Goal: Information Seeking & Learning: Learn about a topic

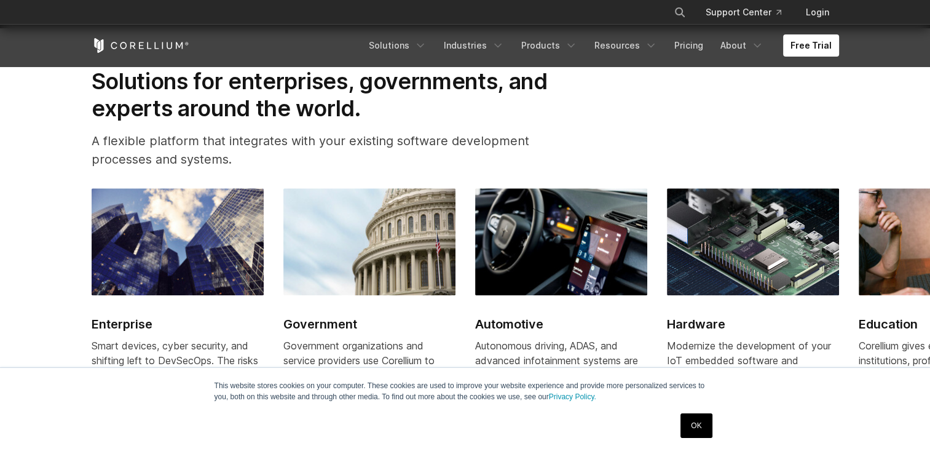
scroll to position [1372, 0]
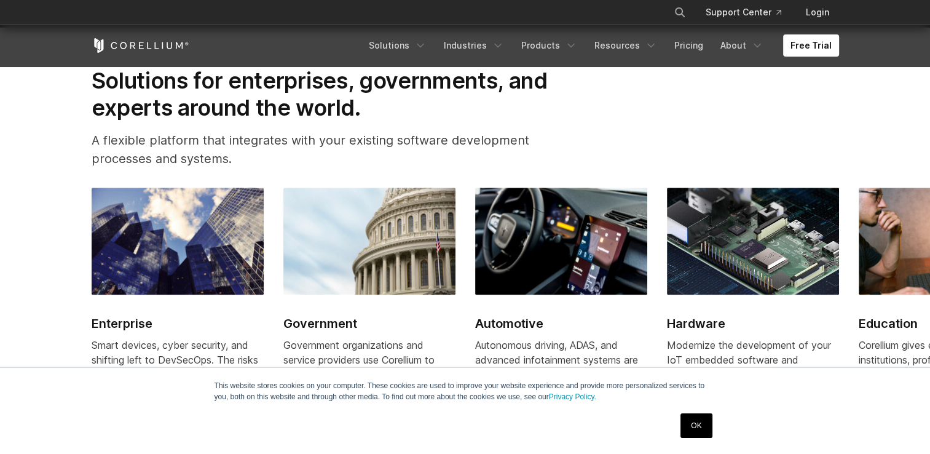
click at [698, 427] on link "OK" at bounding box center [696, 425] width 31 height 25
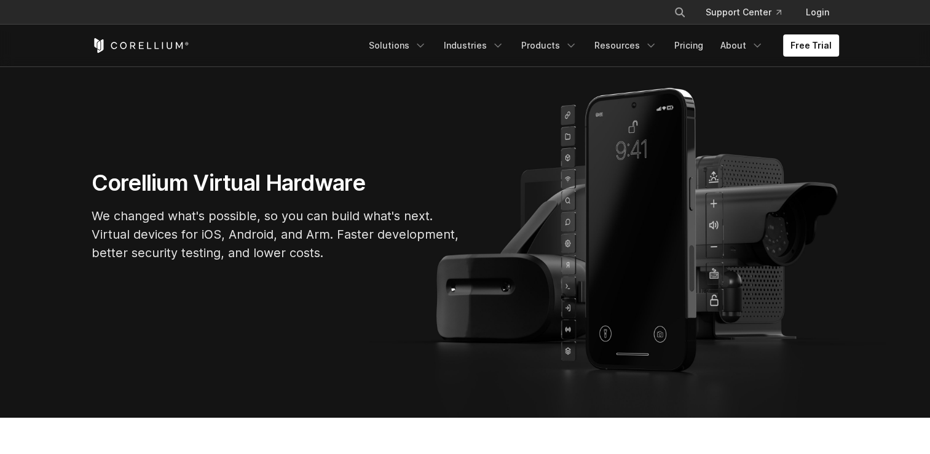
scroll to position [0, 0]
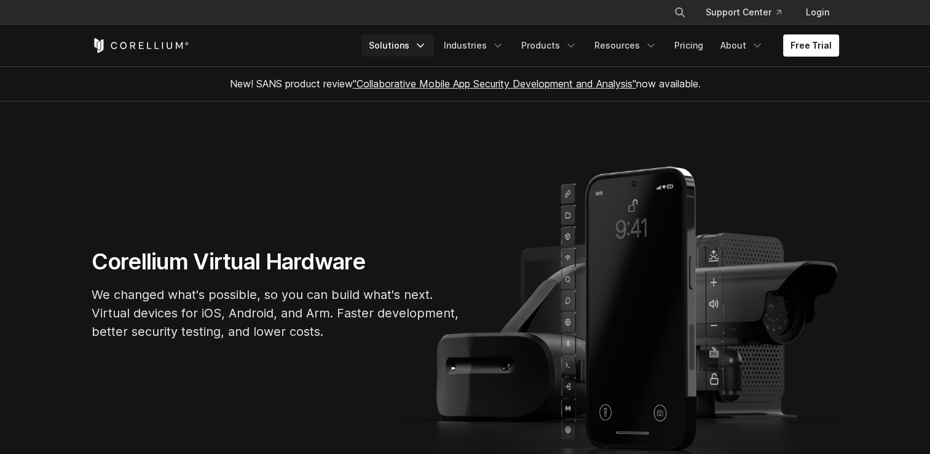
click at [399, 43] on link "Solutions" at bounding box center [398, 45] width 73 height 22
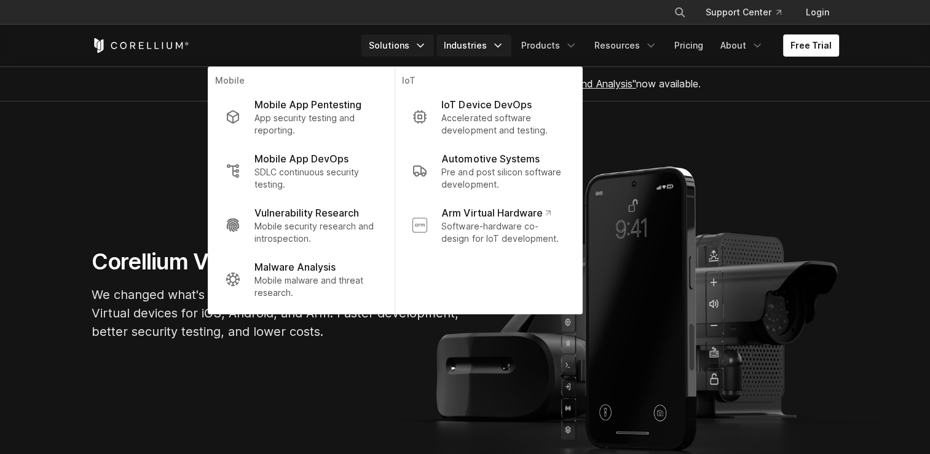
click at [491, 46] on link "Industries" at bounding box center [474, 45] width 75 height 22
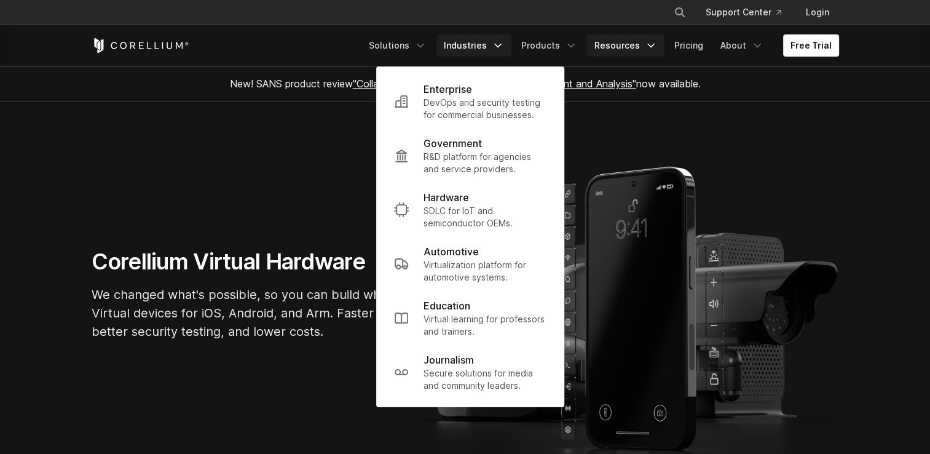
click at [617, 47] on link "Resources" at bounding box center [625, 45] width 77 height 22
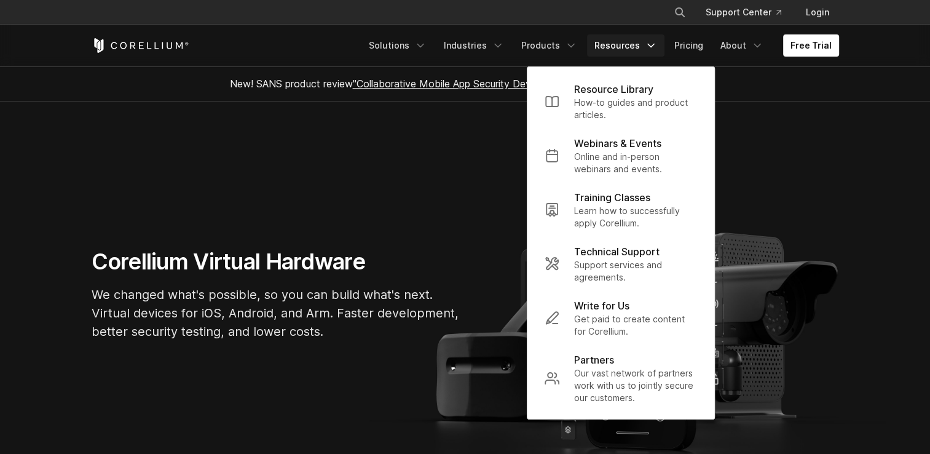
click at [322, 112] on section "Corellium Virtual Hardware We changed what's possible, so you can build what's …" at bounding box center [465, 298] width 930 height 395
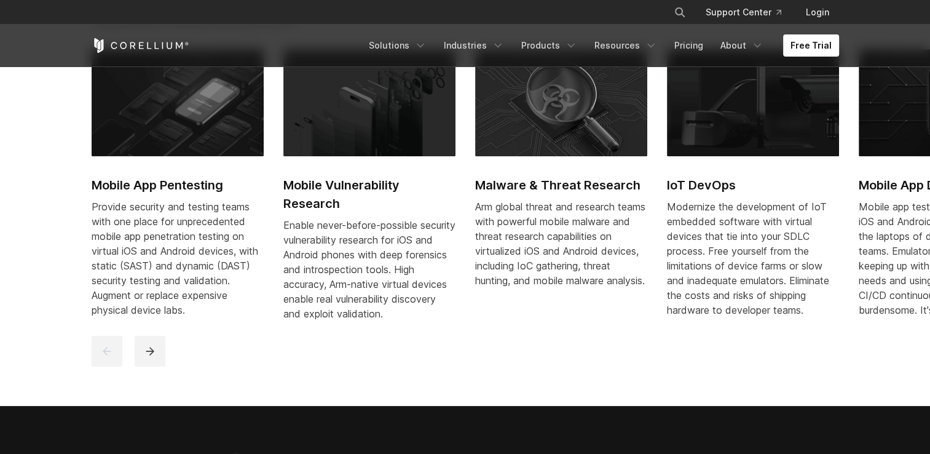
scroll to position [610, 0]
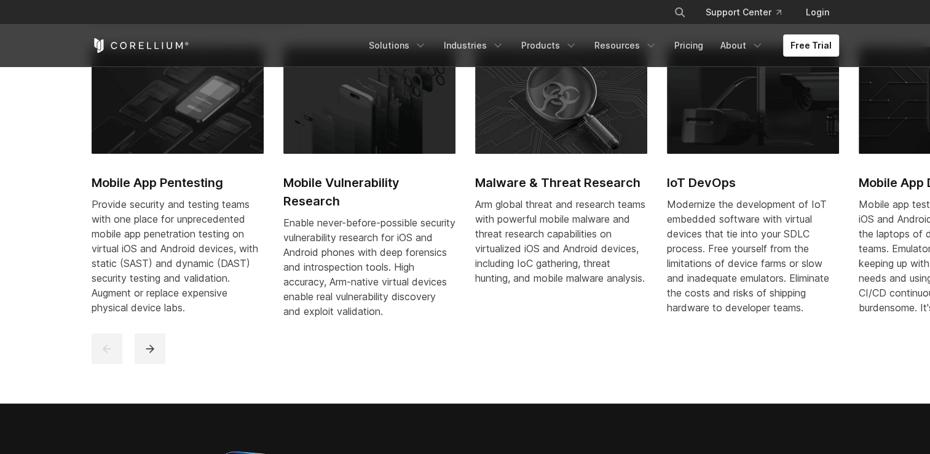
drag, startPoint x: 344, startPoint y: 151, endPoint x: 534, endPoint y: -46, distance: 273.1
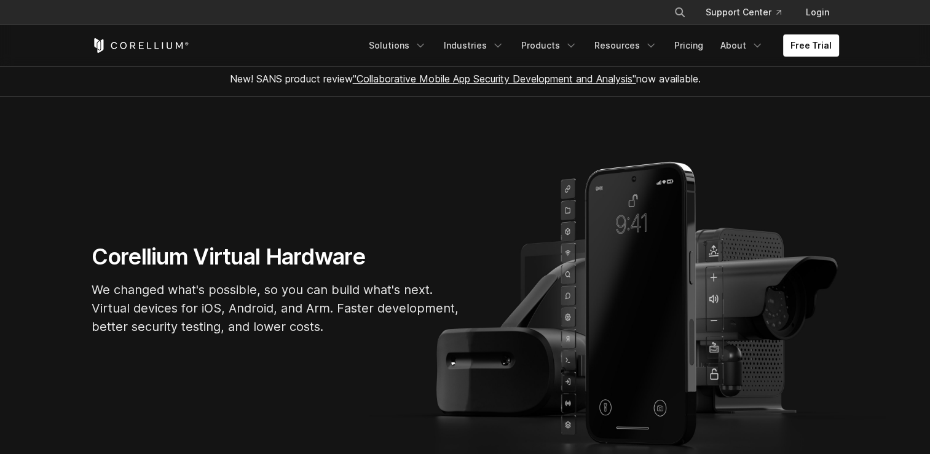
scroll to position [0, 0]
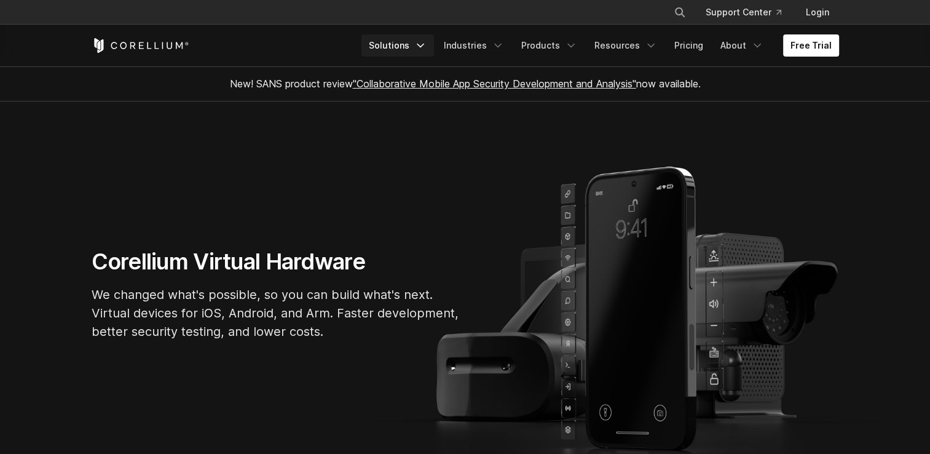
click at [428, 37] on link "Solutions" at bounding box center [398, 45] width 73 height 22
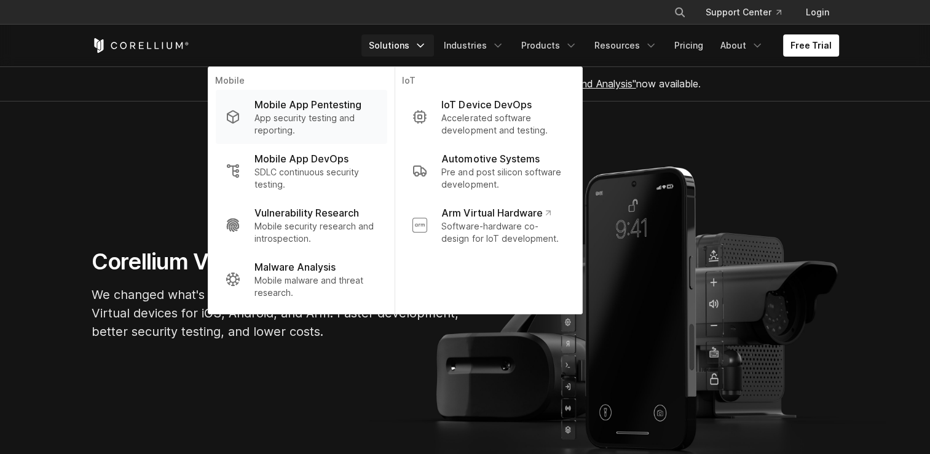
click at [336, 119] on p "App security testing and reporting." at bounding box center [316, 124] width 122 height 25
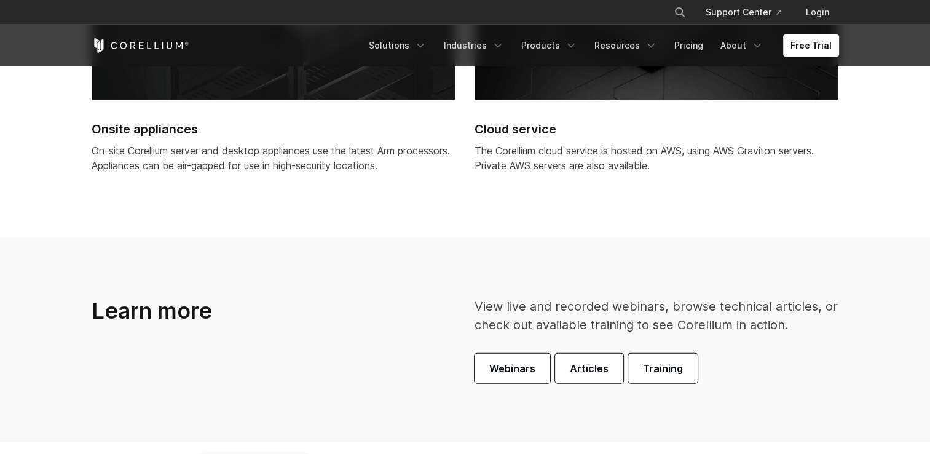
scroll to position [3327, 0]
